Goal: Contribute content: Add original content to the website for others to see

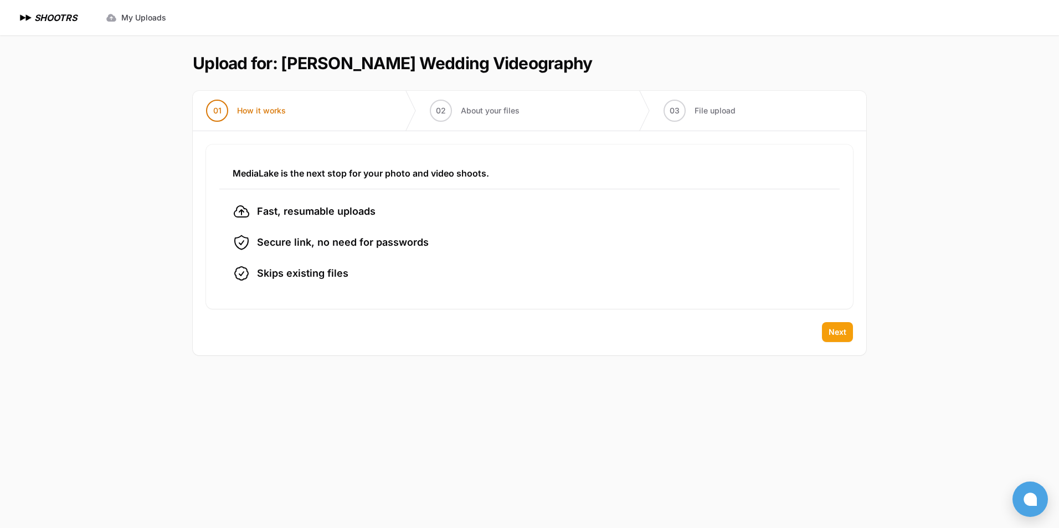
click at [838, 336] on span "Next" at bounding box center [838, 332] width 18 height 11
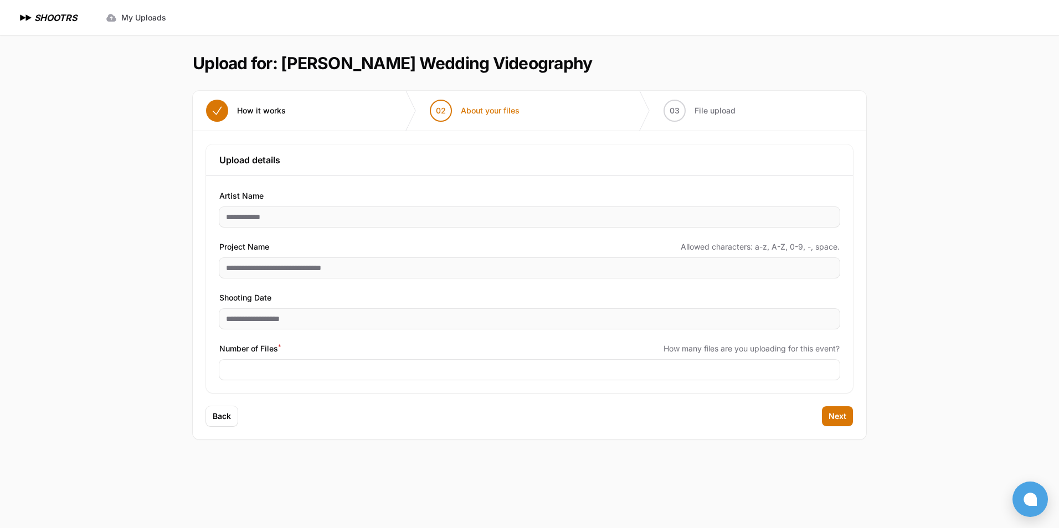
click at [167, 245] on div "Expand sidebar Collapse sidebar SHOOTRS SHOOTRS My Uploads" at bounding box center [529, 264] width 1059 height 528
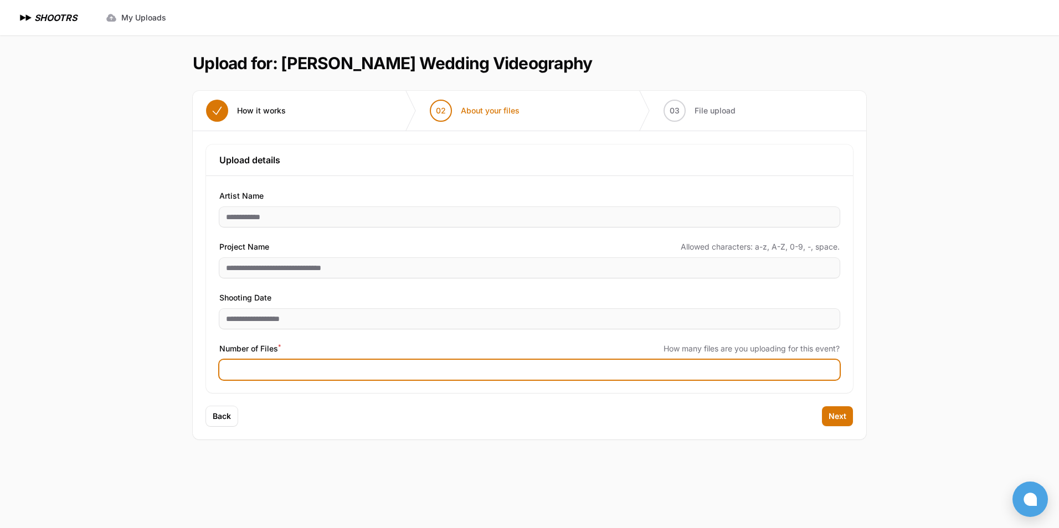
click at [312, 366] on input "Number of Files *" at bounding box center [529, 370] width 620 height 20
type input "***"
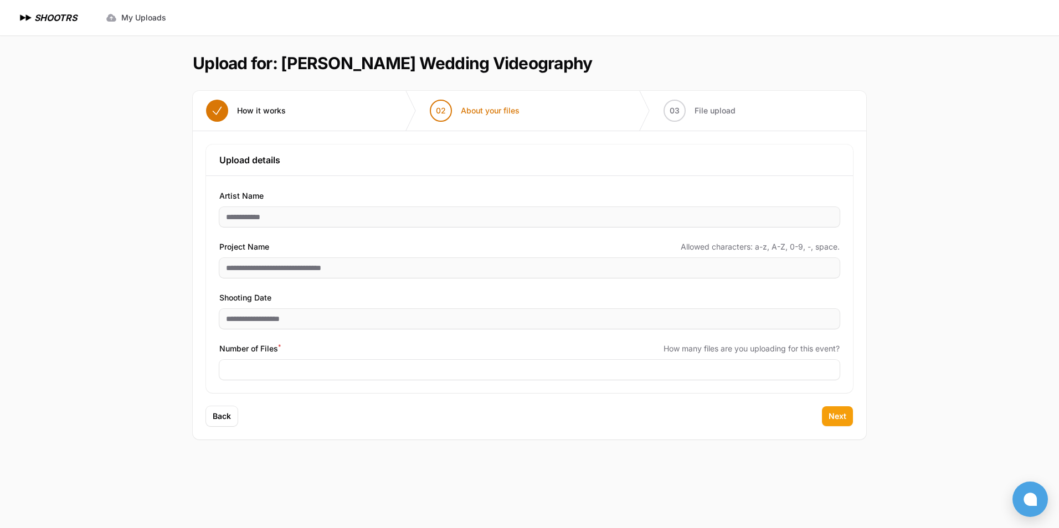
click at [837, 416] on span "Next" at bounding box center [838, 416] width 18 height 11
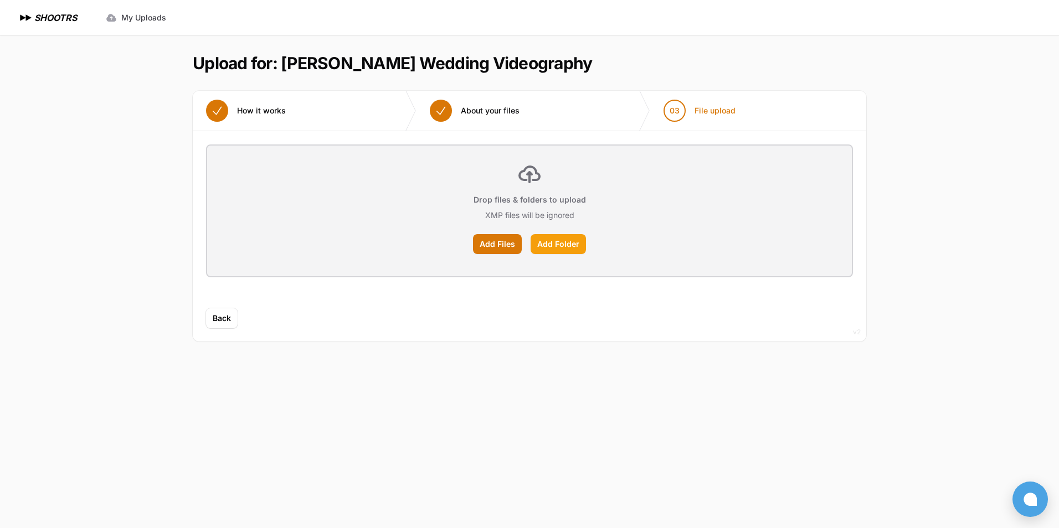
click at [559, 246] on label "Add Folder" at bounding box center [558, 244] width 55 height 20
click at [0, 0] on input "Add Folder" at bounding box center [0, 0] width 0 height 0
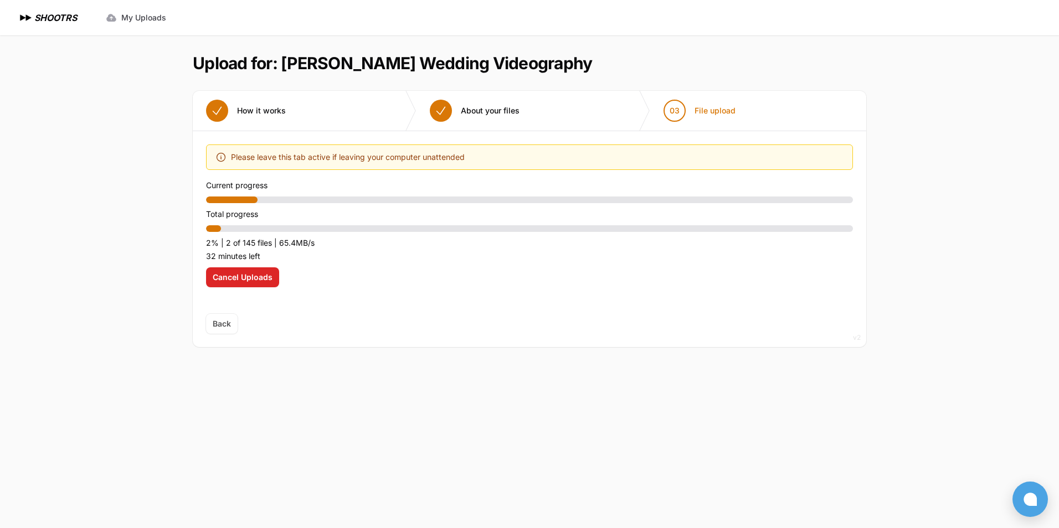
click at [636, 394] on main "Upload for: [PERSON_NAME] Wedding Videography 01 How it works" at bounding box center [529, 281] width 709 height 493
